Goal: Transaction & Acquisition: Purchase product/service

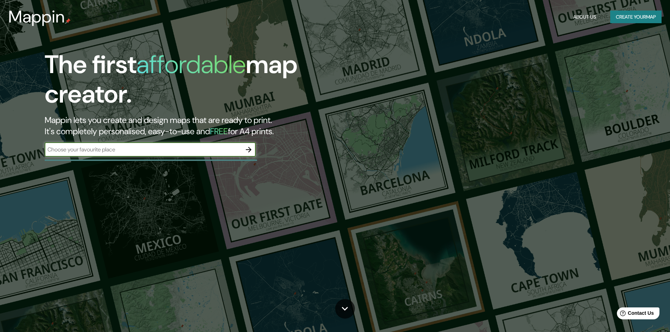
click at [149, 151] on input "text" at bounding box center [143, 150] width 197 height 8
type input "Surquillo"
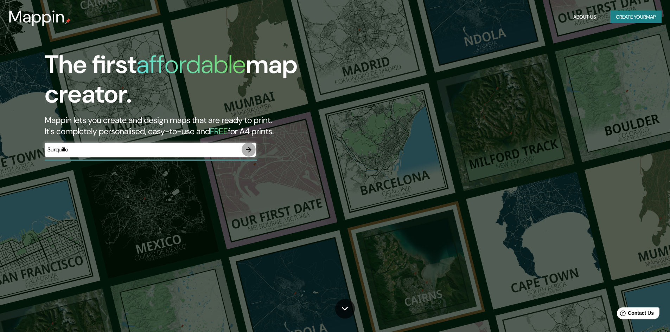
click at [252, 147] on icon "button" at bounding box center [248, 150] width 8 height 8
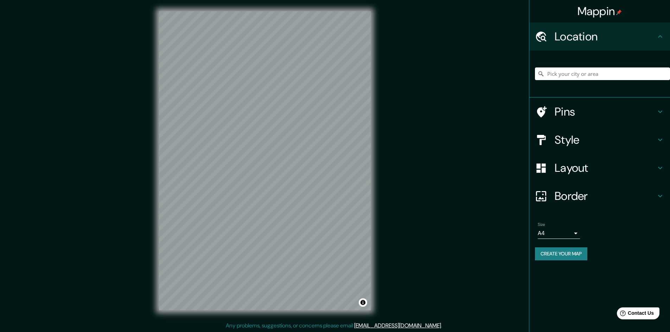
click at [586, 80] on div at bounding box center [602, 73] width 135 height 35
click at [593, 73] on input "Pick your city or area" at bounding box center [602, 73] width 135 height 13
drag, startPoint x: 583, startPoint y: 75, endPoint x: 581, endPoint y: 80, distance: 5.6
click at [581, 80] on div "Surquillo" at bounding box center [602, 73] width 135 height 35
click at [582, 78] on input "Surquillo" at bounding box center [602, 73] width 135 height 13
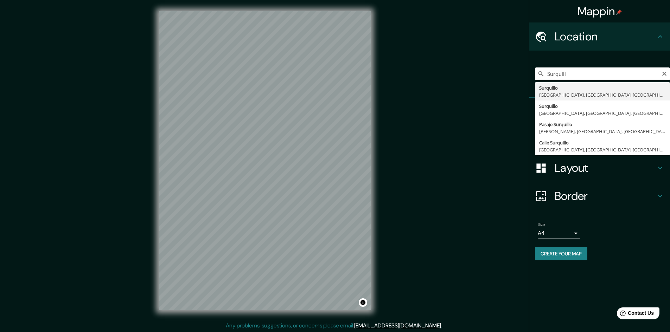
type input "Surquillo, [GEOGRAPHIC_DATA], [GEOGRAPHIC_DATA], [GEOGRAPHIC_DATA]"
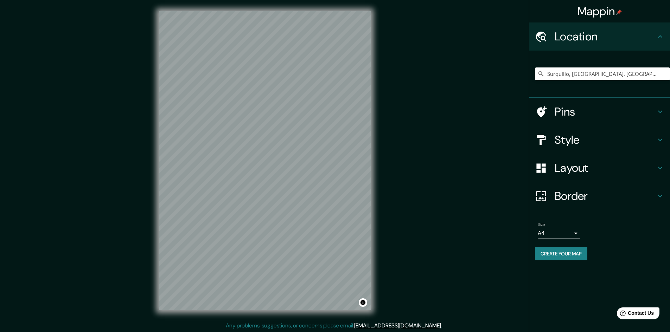
click at [576, 237] on body "Mappin Location [GEOGRAPHIC_DATA], [GEOGRAPHIC_DATA], [GEOGRAPHIC_DATA], [GEOGR…" at bounding box center [335, 166] width 670 height 332
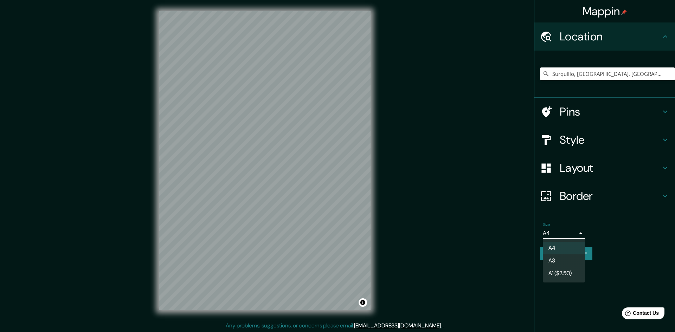
click at [557, 259] on li "A3" at bounding box center [564, 260] width 42 height 13
type input "a4"
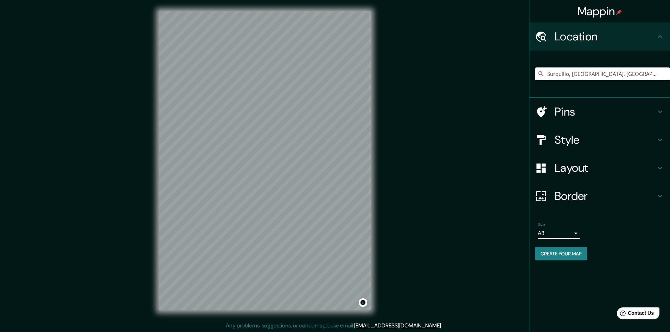
click at [578, 144] on h4 "Style" at bounding box center [604, 140] width 101 height 14
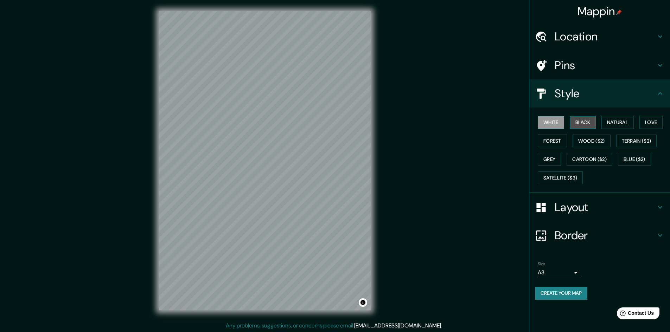
click at [582, 126] on button "Black" at bounding box center [582, 122] width 26 height 13
click at [613, 124] on button "Natural" at bounding box center [617, 122] width 32 height 13
click at [552, 162] on button "Grey" at bounding box center [548, 159] width 23 height 13
click at [623, 124] on button "Natural" at bounding box center [617, 122] width 32 height 13
click at [603, 214] on h4 "Layout" at bounding box center [604, 207] width 101 height 14
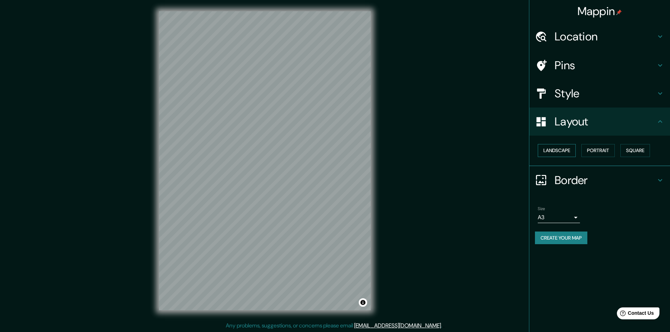
click at [565, 150] on button "Landscape" at bounding box center [556, 150] width 38 height 13
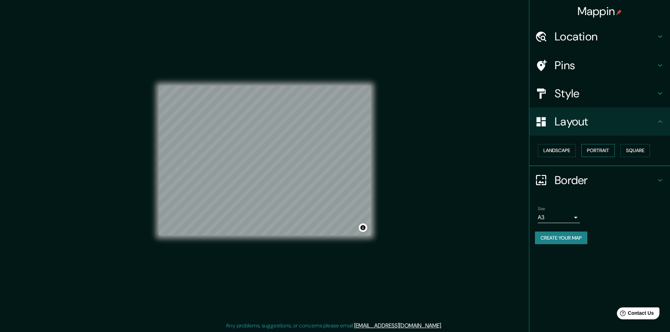
click at [590, 150] on button "Portrait" at bounding box center [597, 150] width 33 height 13
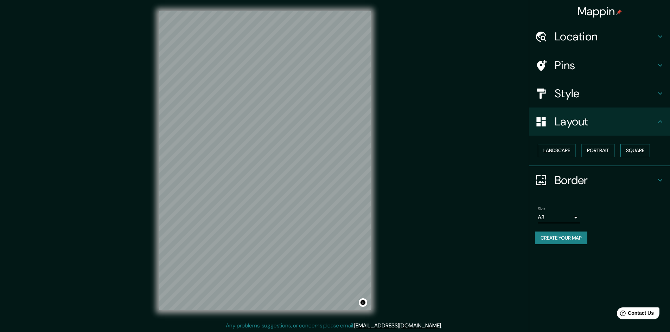
click at [627, 150] on button "Square" at bounding box center [635, 150] width 30 height 13
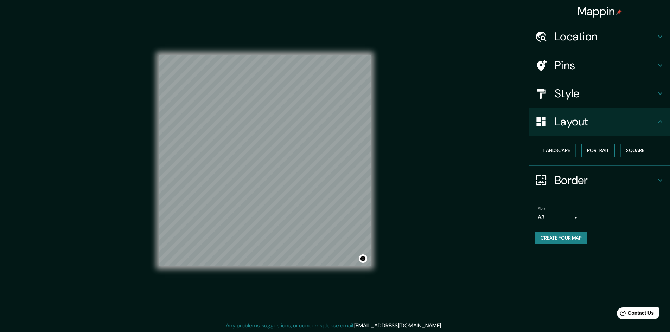
click at [607, 151] on button "Portrait" at bounding box center [597, 150] width 33 height 13
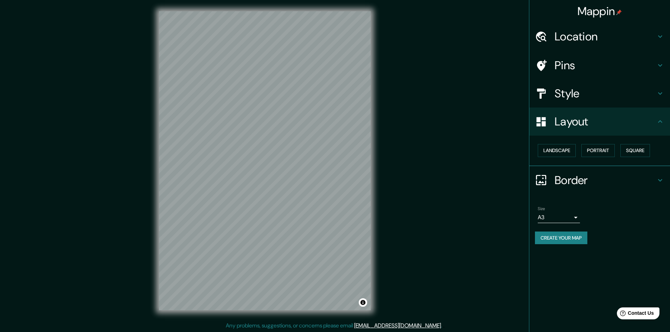
click at [627, 183] on h4 "Border" at bounding box center [604, 180] width 101 height 14
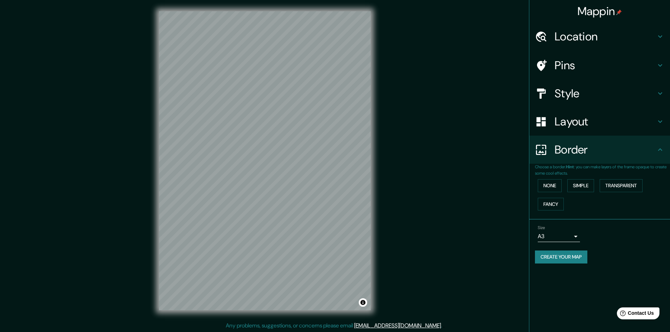
click at [564, 186] on div "None Simple Transparent Fancy" at bounding box center [602, 194] width 135 height 37
click at [561, 186] on button "None" at bounding box center [549, 185] width 24 height 13
click at [557, 187] on button "None" at bounding box center [549, 185] width 24 height 13
click at [588, 53] on div "Pins" at bounding box center [599, 65] width 141 height 28
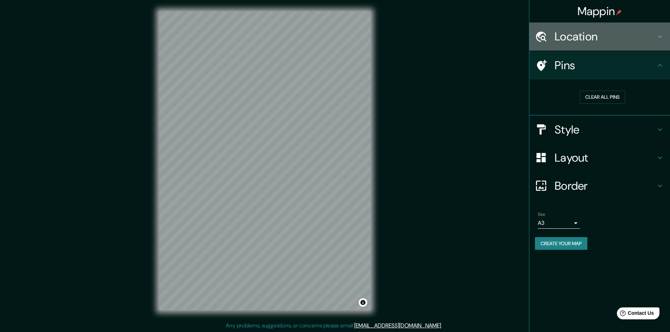
click at [599, 37] on h4 "Location" at bounding box center [604, 37] width 101 height 14
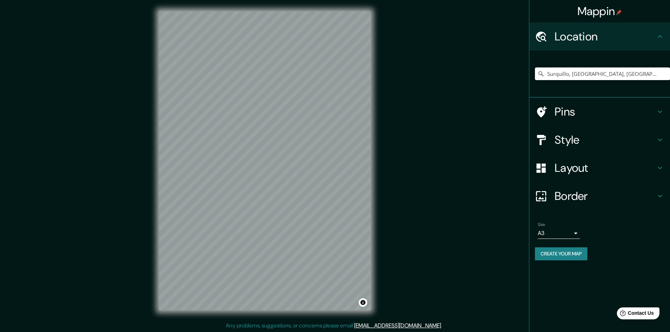
click at [596, 256] on div "Create your map" at bounding box center [599, 253] width 129 height 13
